Goal: Task Accomplishment & Management: Manage account settings

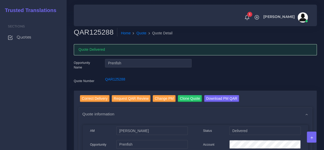
click at [34, 34] on link "Quotes" at bounding box center [33, 37] width 59 height 11
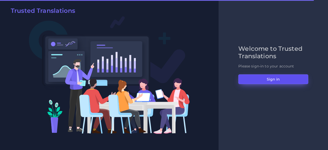
click at [265, 76] on button "Sign in" at bounding box center [273, 79] width 70 height 10
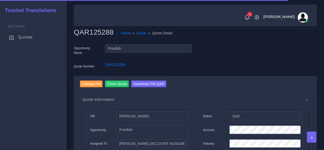
click at [25, 36] on span "Quotes" at bounding box center [25, 37] width 15 height 6
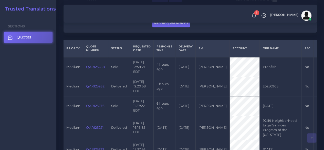
scroll to position [128, 0]
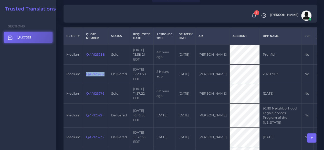
drag, startPoint x: 106, startPoint y: 75, endPoint x: 87, endPoint y: 76, distance: 18.7
click at [87, 76] on td "QAR125282" at bounding box center [95, 73] width 25 height 19
copy link "QAR125282"
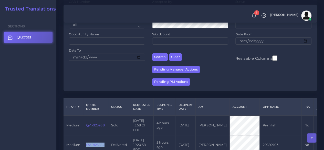
scroll to position [0, 0]
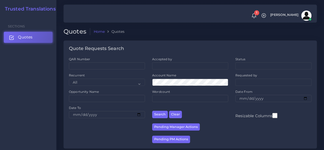
click at [32, 41] on link "Quotes" at bounding box center [28, 37] width 49 height 11
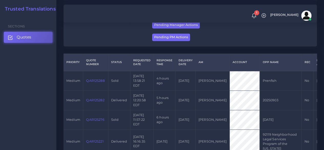
scroll to position [103, 0]
